Goal: Check status: Check status

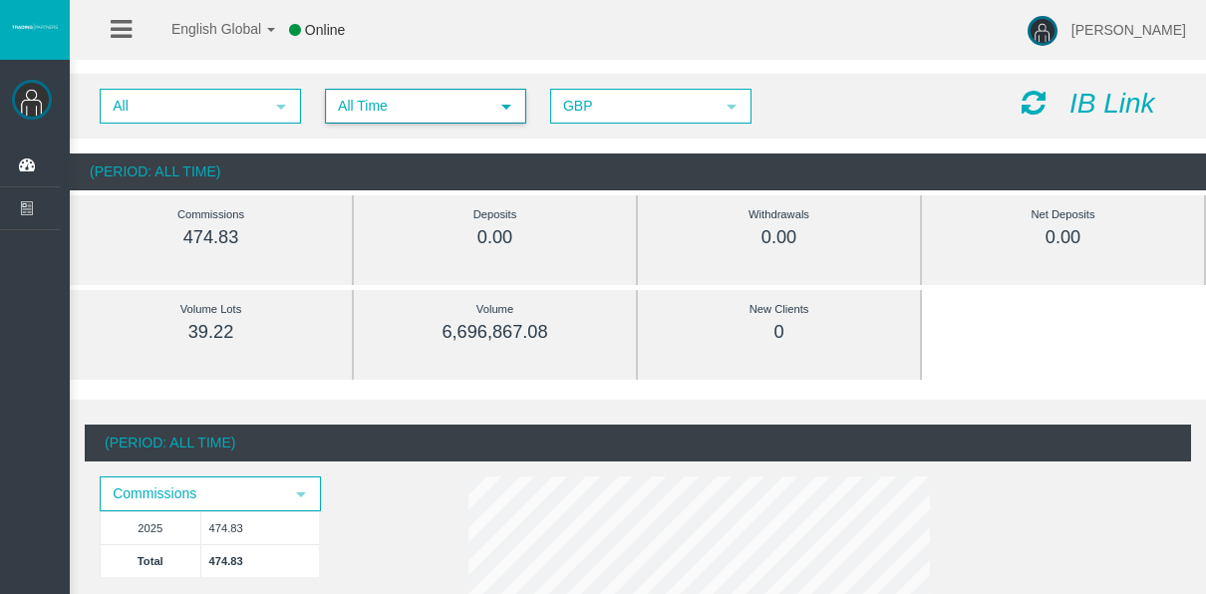
click at [404, 116] on span "All Time" at bounding box center [407, 106] width 161 height 31
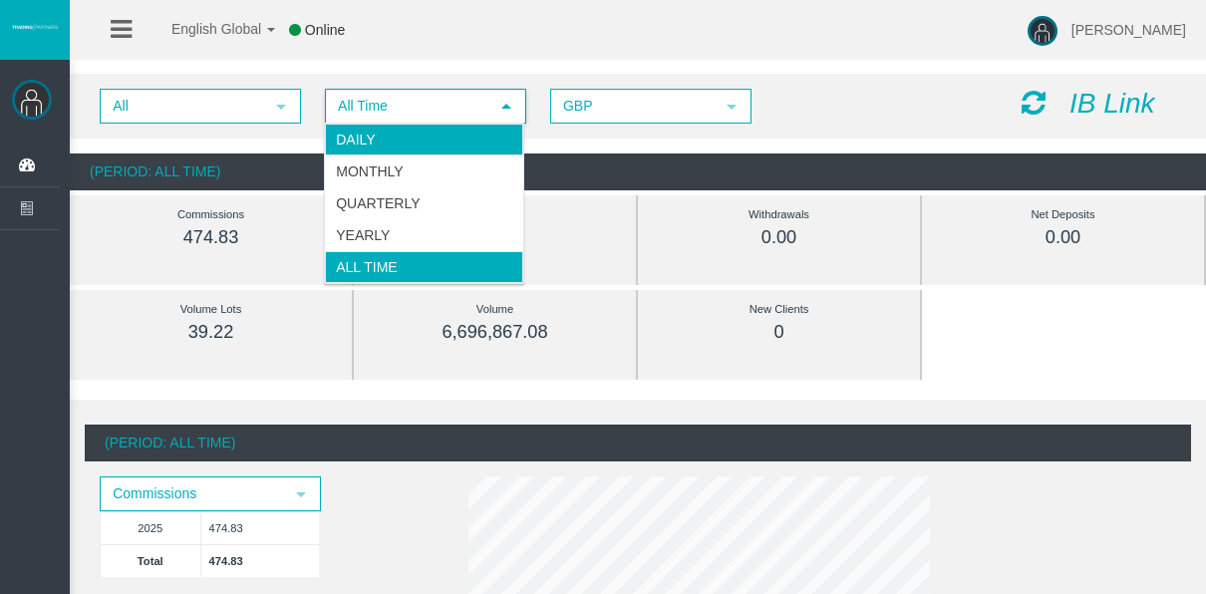
click at [390, 137] on li "Daily" at bounding box center [424, 140] width 198 height 32
click at [390, 137] on ul "Daily Monthly Quarterly Yearly All Time" at bounding box center [424, 203] width 198 height 159
